Goal: Information Seeking & Learning: Find specific page/section

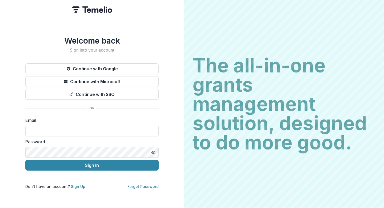
click at [96, 65] on button "Continue with Google" at bounding box center [91, 68] width 133 height 11
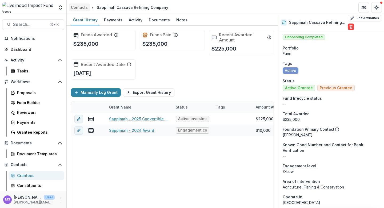
click at [79, 6] on div "Contacts" at bounding box center [79, 8] width 17 height 6
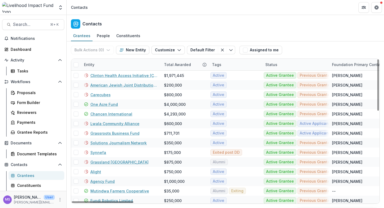
click at [119, 68] on div "Entity" at bounding box center [121, 64] width 80 height 11
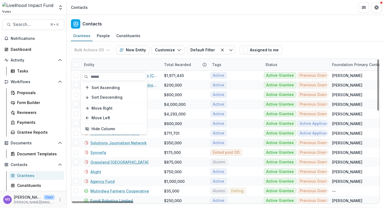
click at [116, 77] on input at bounding box center [114, 76] width 64 height 9
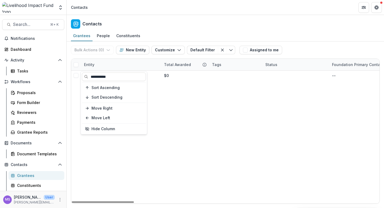
type input "**********"
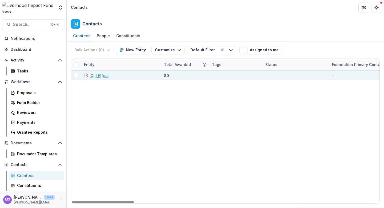
click at [98, 74] on link "Girl Effect" at bounding box center [99, 76] width 18 height 6
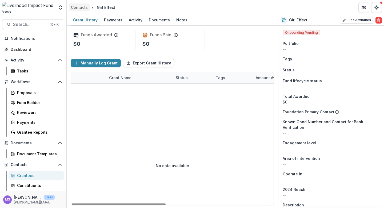
click at [82, 5] on div "Contacts" at bounding box center [79, 8] width 17 height 6
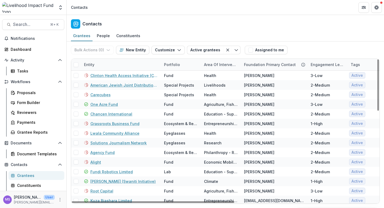
click at [120, 62] on div "Entity" at bounding box center [121, 64] width 80 height 11
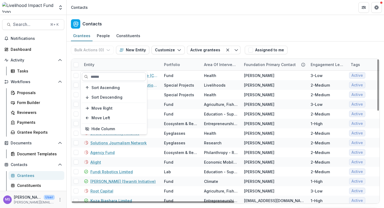
click at [114, 75] on input at bounding box center [114, 76] width 64 height 9
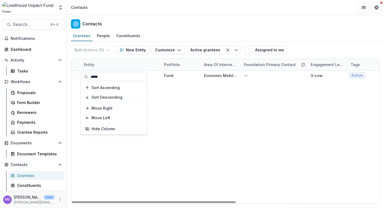
type input "*****"
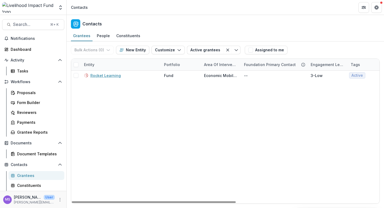
click at [183, 97] on div "Rocket Learning Fund Economic Mobility -- 3-Low Active Active Grantee $120,000 …" at bounding box center [360, 136] width 578 height 133
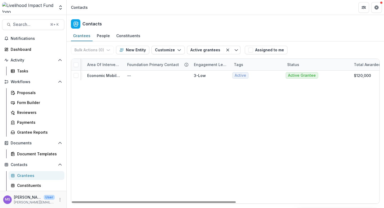
scroll to position [0, 16]
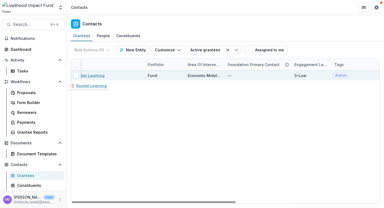
click at [90, 75] on link "Rocket Learning" at bounding box center [89, 76] width 30 height 6
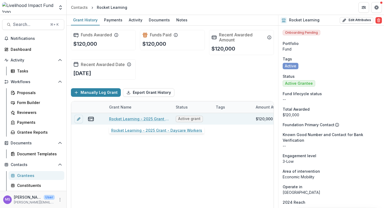
click at [139, 118] on link "Rocket Learning - 2025 Grant - Daycare Workers" at bounding box center [139, 119] width 60 height 6
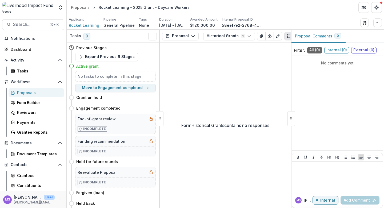
click at [78, 26] on span "Rocket Learning" at bounding box center [84, 25] width 30 height 6
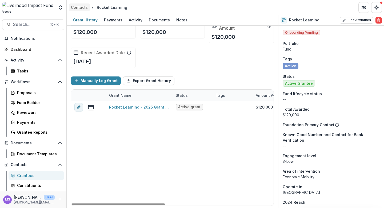
click at [82, 8] on div "Contacts" at bounding box center [79, 8] width 17 height 6
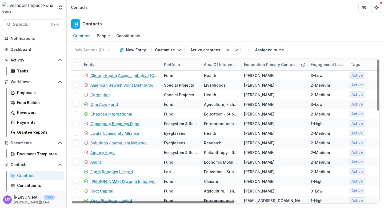
click at [109, 61] on div "Entity" at bounding box center [121, 64] width 80 height 11
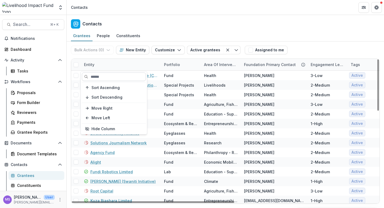
click at [103, 81] on input at bounding box center [114, 76] width 64 height 9
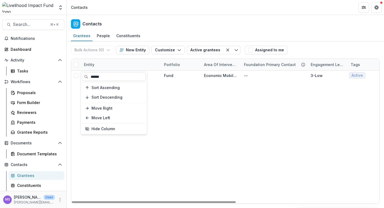
type input "******"
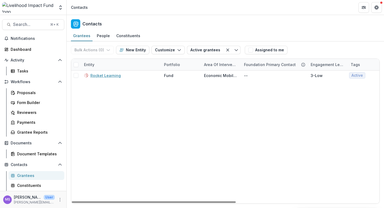
click at [184, 111] on div "Rocket Learning Fund Economic Mobility -- 3-Low Active Active Grantee $120,000 …" at bounding box center [360, 136] width 578 height 133
click at [31, 175] on div "Grantees" at bounding box center [38, 175] width 43 height 6
click at [119, 62] on div "Entity" at bounding box center [121, 64] width 80 height 11
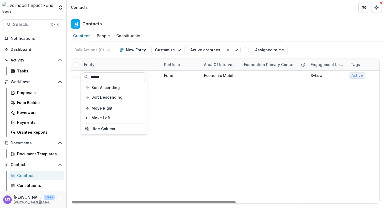
click at [116, 77] on input "******" at bounding box center [114, 76] width 64 height 9
type input "*"
type input "******"
click at [105, 36] on div "People" at bounding box center [103, 36] width 17 height 8
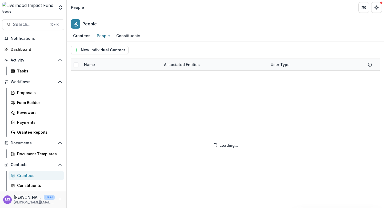
click at [113, 63] on div "New Individual Contact Name Associated Entities User Type Loading... Loading..." at bounding box center [225, 124] width 317 height 166
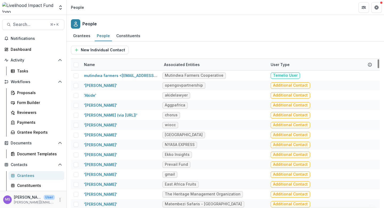
click at [118, 64] on div "Name" at bounding box center [121, 64] width 80 height 11
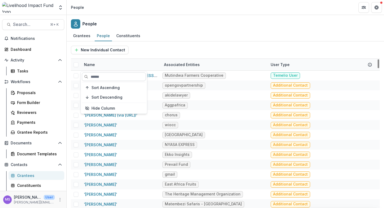
click at [116, 75] on input at bounding box center [114, 76] width 64 height 9
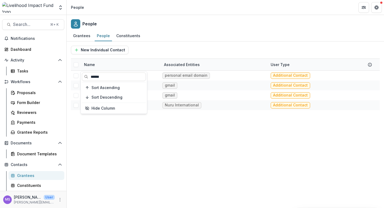
type input "******"
click at [164, 147] on div "Noella Moshi personal email domain Additional Contact Noella Moshi gmail Additi…" at bounding box center [225, 138] width 309 height 137
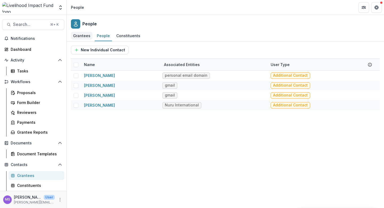
click at [79, 33] on div "Grantees" at bounding box center [82, 36] width 22 height 8
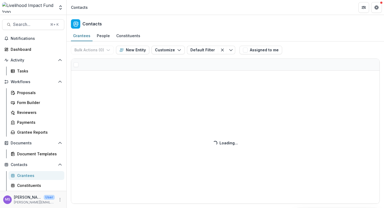
click at [122, 63] on div "Bulk Actions ( 0 ) Send Email Create Proposals Create Tasks New Entity Customiz…" at bounding box center [225, 124] width 317 height 166
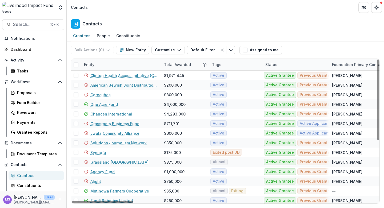
click at [110, 66] on div "Entity" at bounding box center [121, 64] width 80 height 11
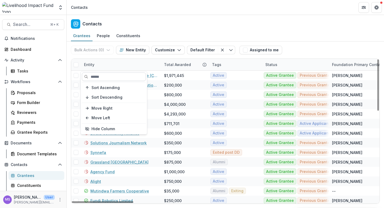
click at [109, 77] on input at bounding box center [114, 76] width 64 height 9
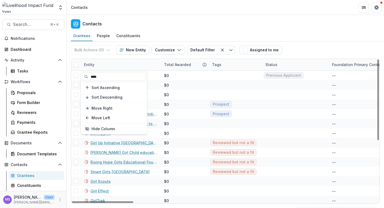
type input "****"
click at [151, 66] on div "Entity" at bounding box center [121, 64] width 80 height 11
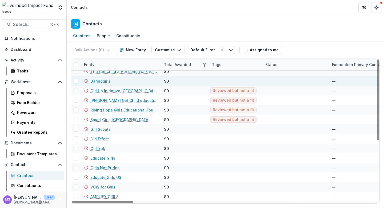
scroll to position [60, 0]
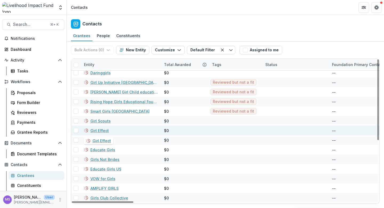
click at [99, 130] on link "Girl Effect" at bounding box center [99, 130] width 18 height 6
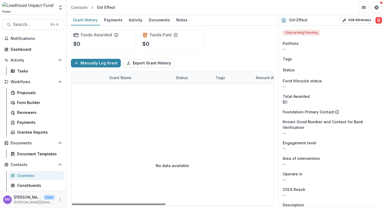
click at [108, 137] on div "No data available" at bounding box center [172, 165] width 202 height 80
click at [78, 7] on div "Contacts" at bounding box center [79, 8] width 17 height 6
